Goal: Information Seeking & Learning: Learn about a topic

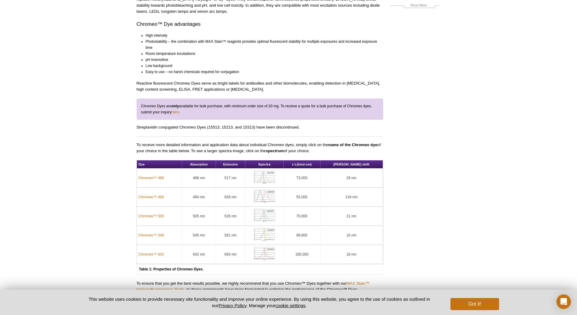
scroll to position [82, 0]
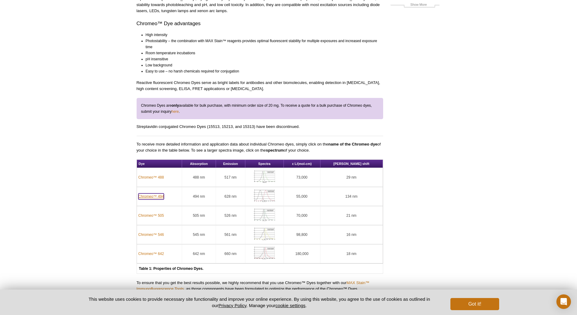
click at [158, 197] on link "Chromeo™ 494" at bounding box center [151, 196] width 26 height 6
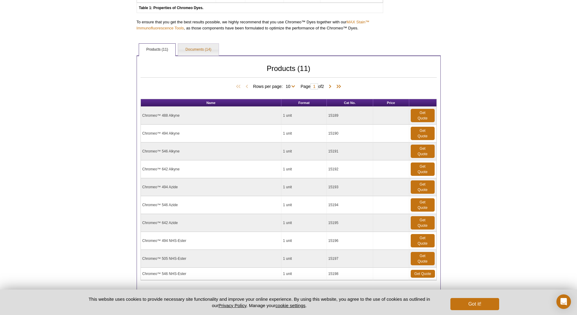
scroll to position [364, 0]
